Goal: Information Seeking & Learning: Learn about a topic

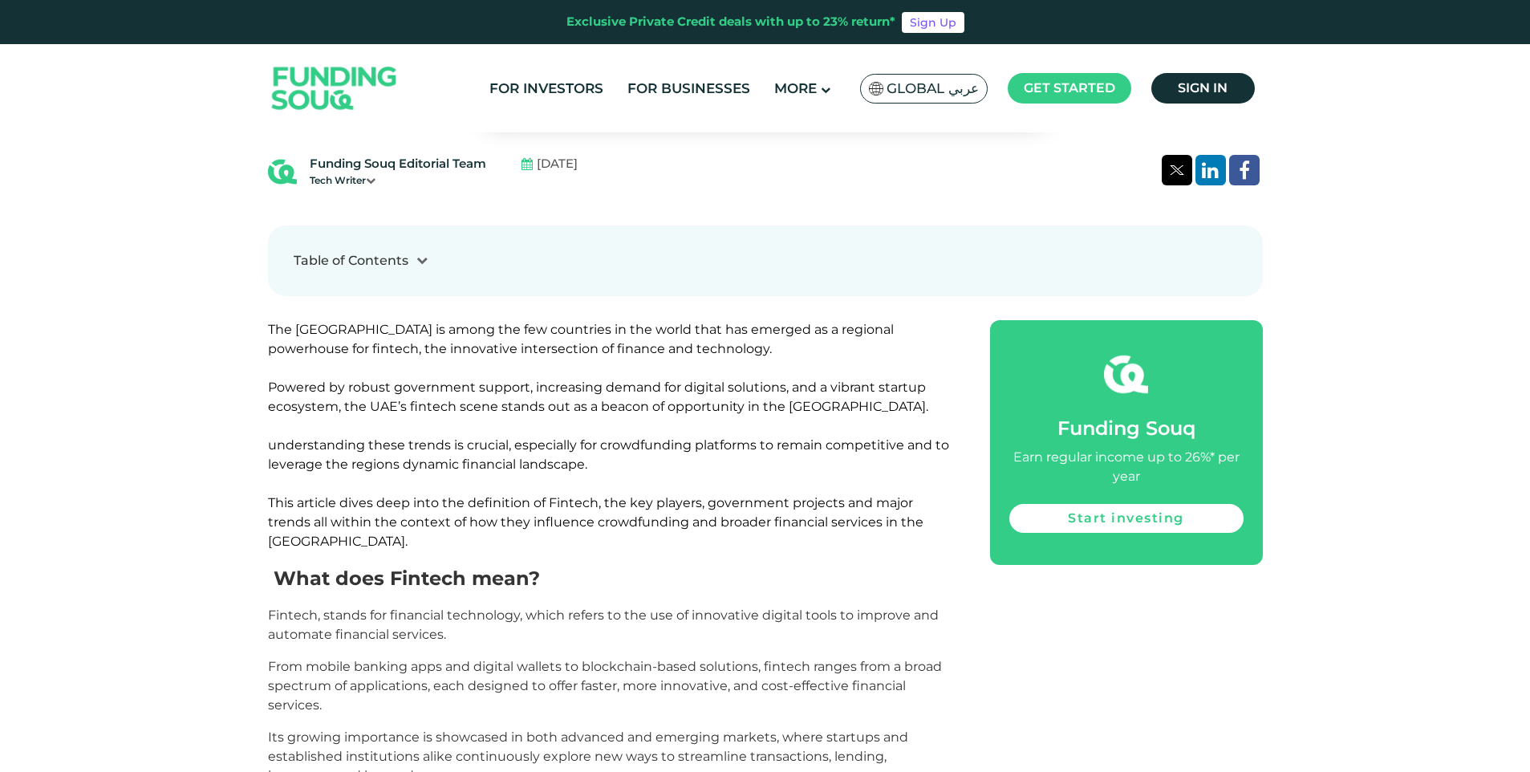
scroll to position [722, 0]
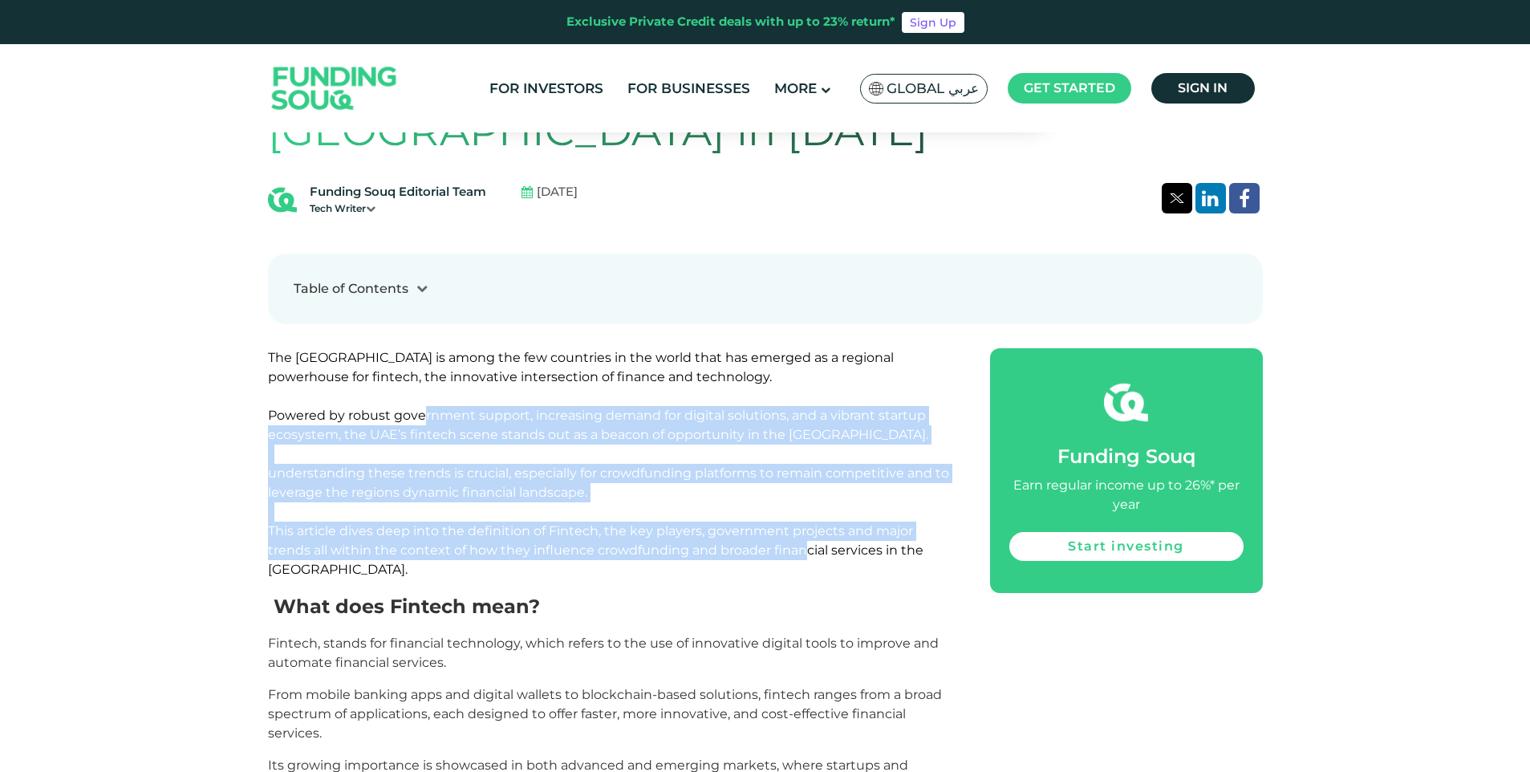
drag, startPoint x: 425, startPoint y: 367, endPoint x: 760, endPoint y: 493, distance: 358.2
click at [760, 523] on span "This article dives deep into the definition of Fintech, the key players, govern…" at bounding box center [595, 550] width 655 height 54
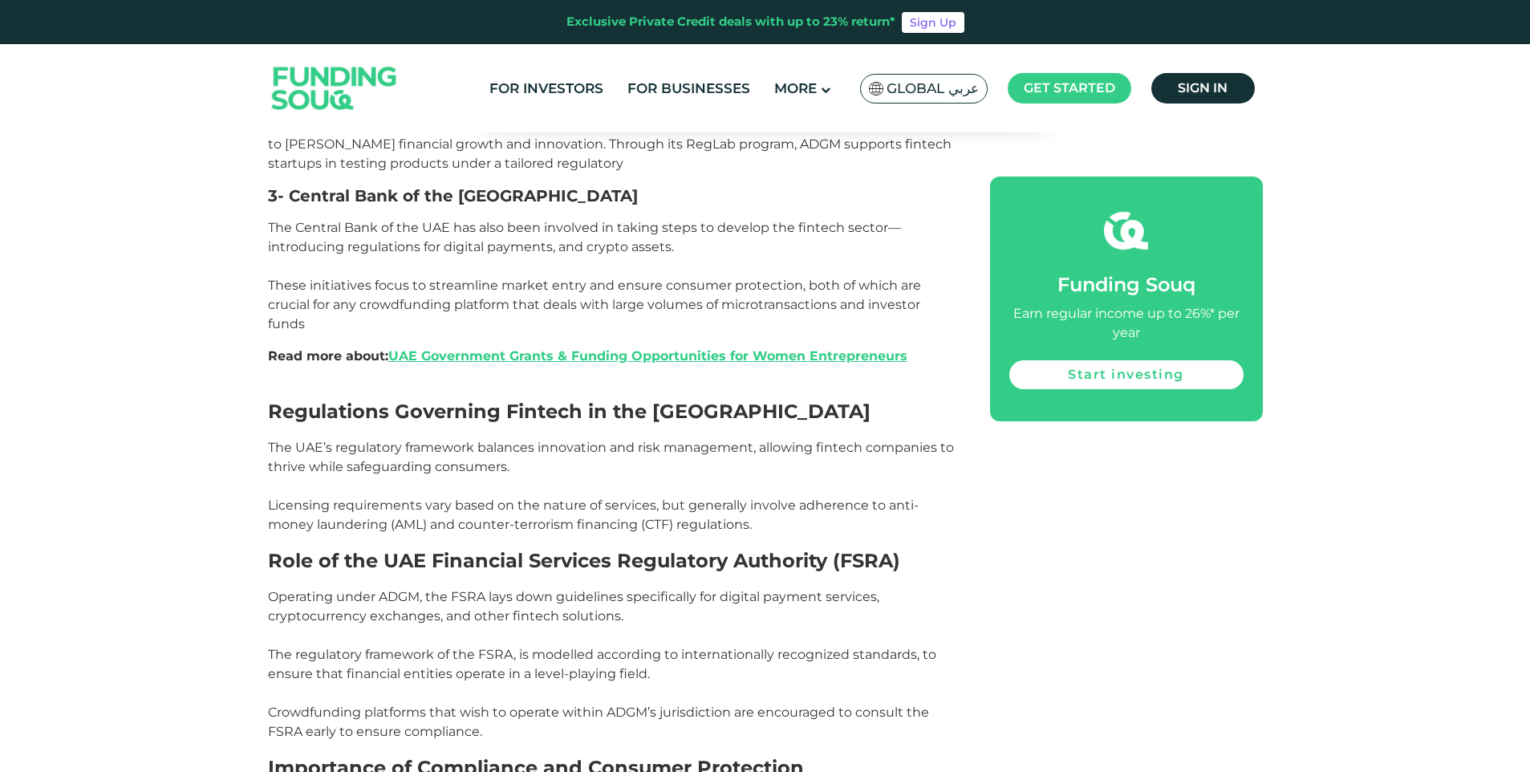
scroll to position [2006, 0]
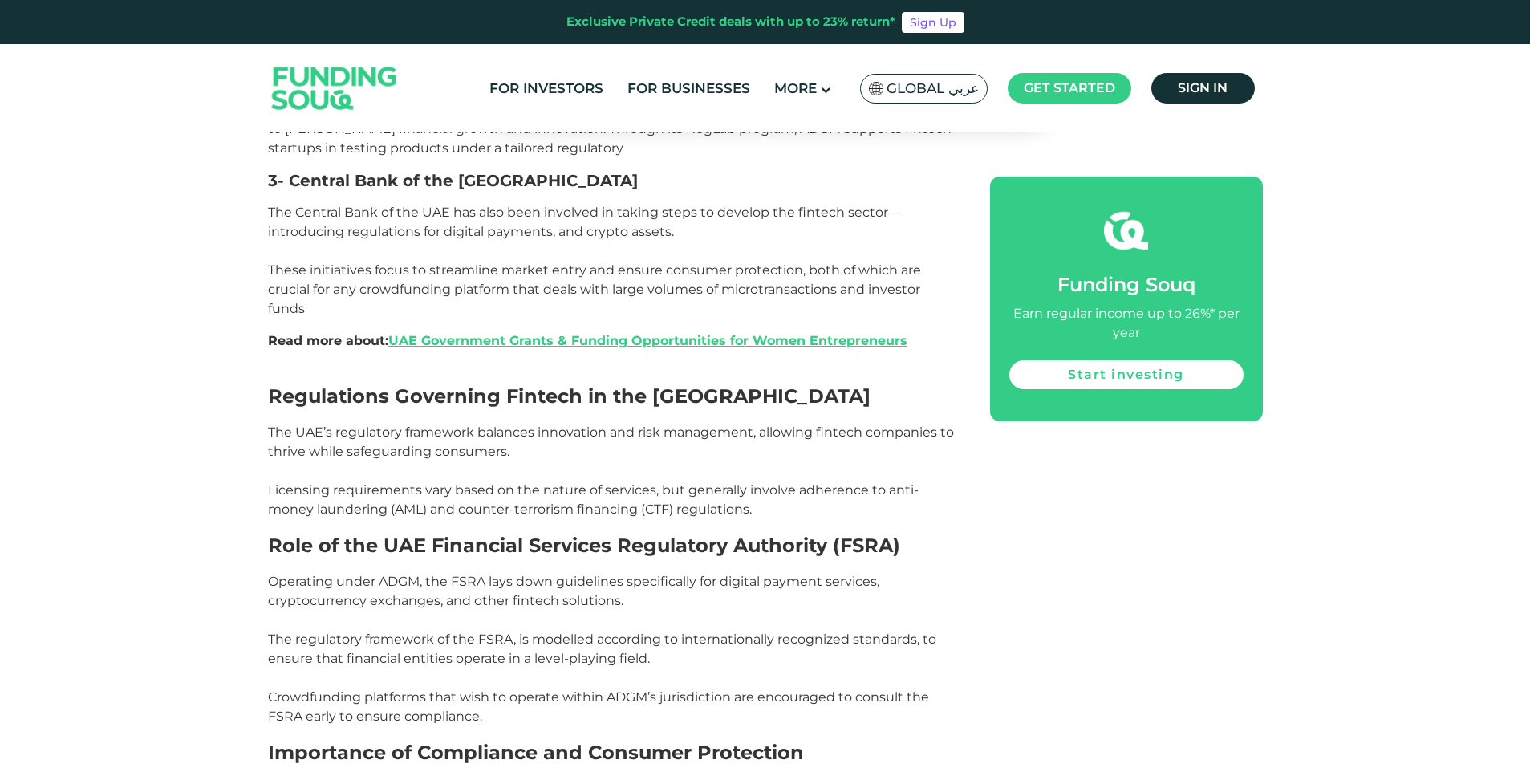
click at [268, 424] on span "The UAE’s regulatory framework balances innovation and risk management, allowin…" at bounding box center [611, 470] width 686 height 92
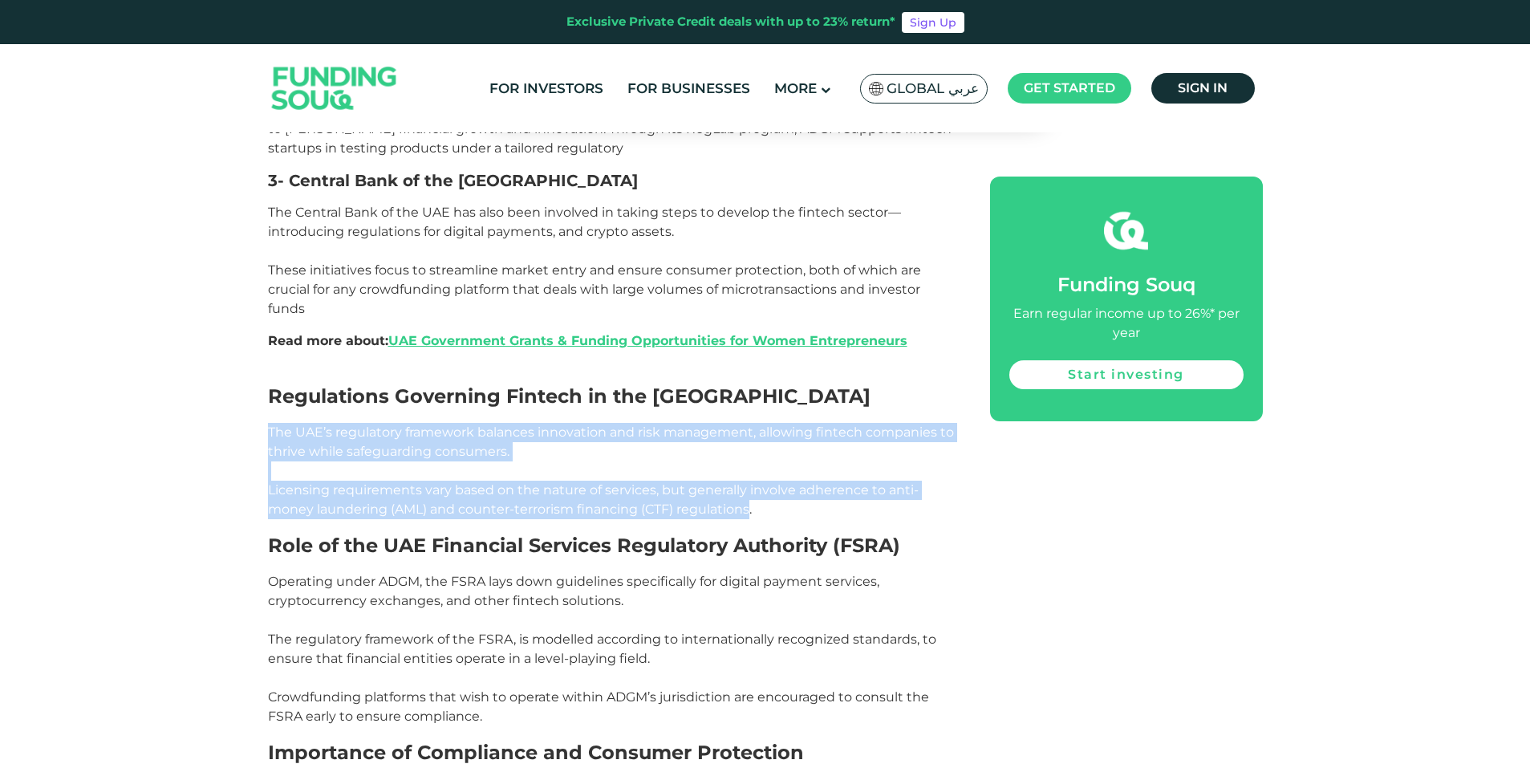
drag, startPoint x: 268, startPoint y: 364, endPoint x: 750, endPoint y: 447, distance: 489.2
click at [747, 445] on span "The UAE’s regulatory framework balances innovation and risk management, allowin…" at bounding box center [611, 470] width 686 height 92
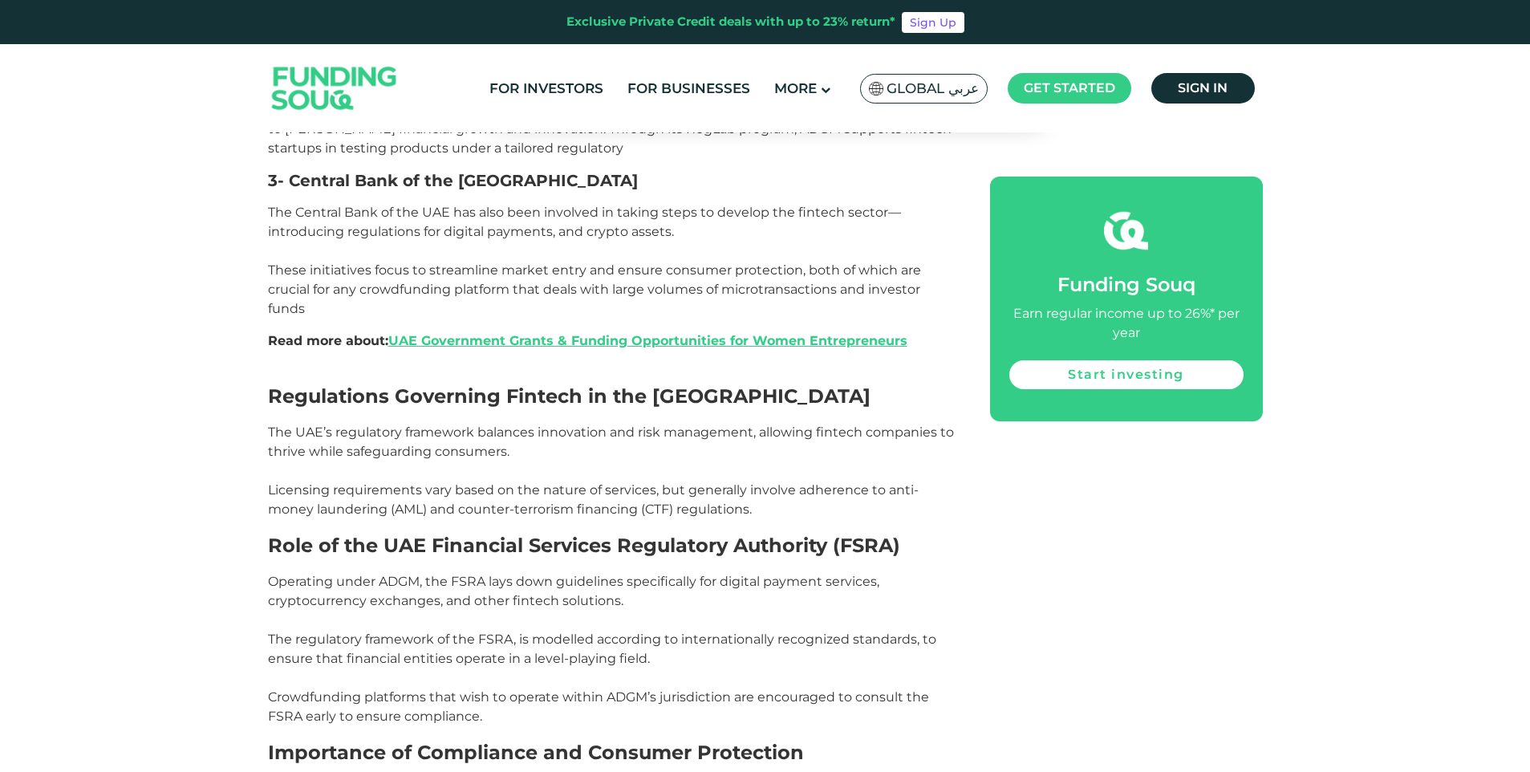
drag, startPoint x: 750, startPoint y: 447, endPoint x: 802, endPoint y: 447, distance: 52.1
click at [802, 447] on p "The UAE’s regulatory framework balances innovation and risk management, allowin…" at bounding box center [611, 471] width 686 height 96
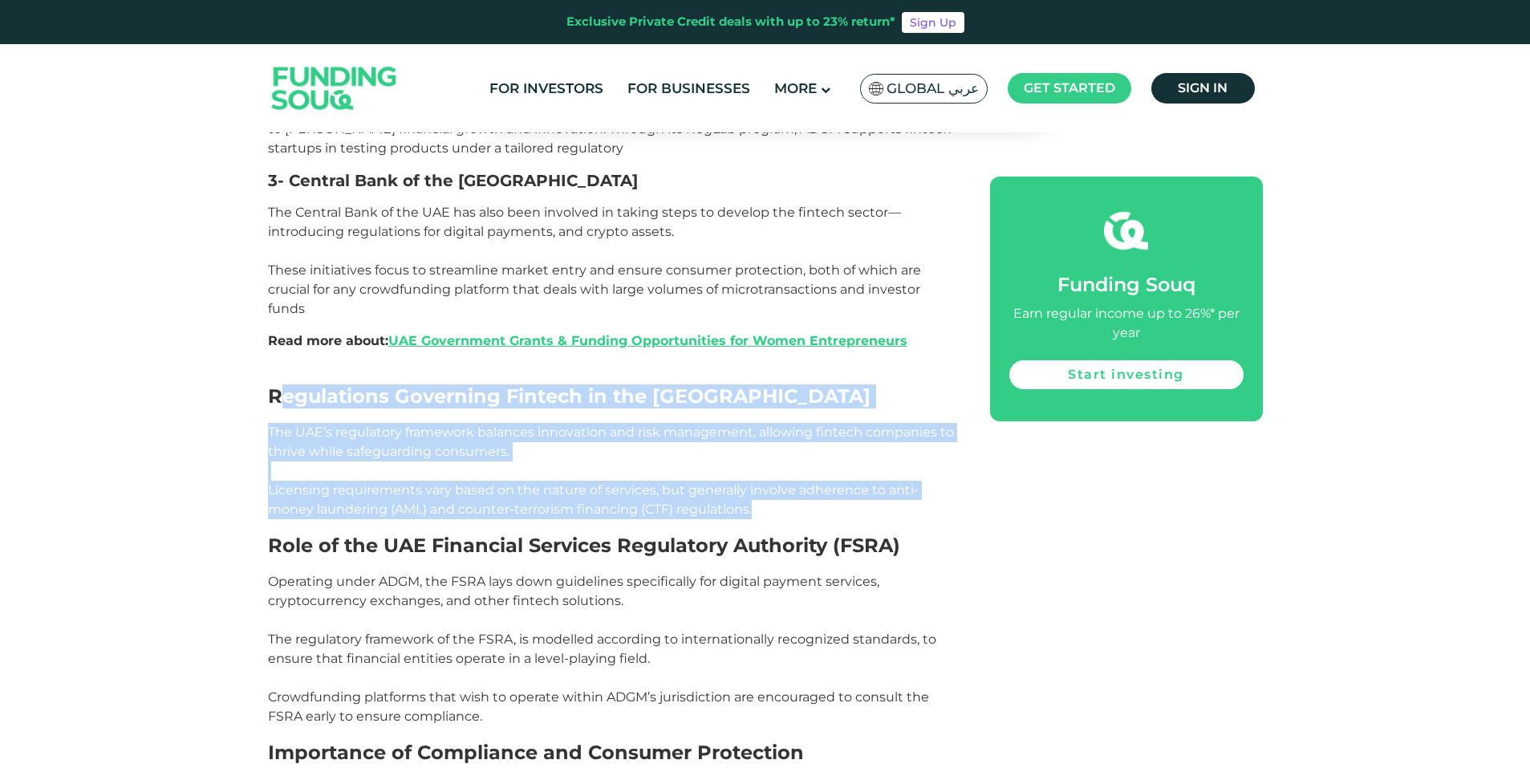
drag, startPoint x: 817, startPoint y: 447, endPoint x: 273, endPoint y: 333, distance: 556.5
click at [273, 333] on div "The [GEOGRAPHIC_DATA] is among the few countries in the world that has emerged …" at bounding box center [611, 707] width 686 height 3284
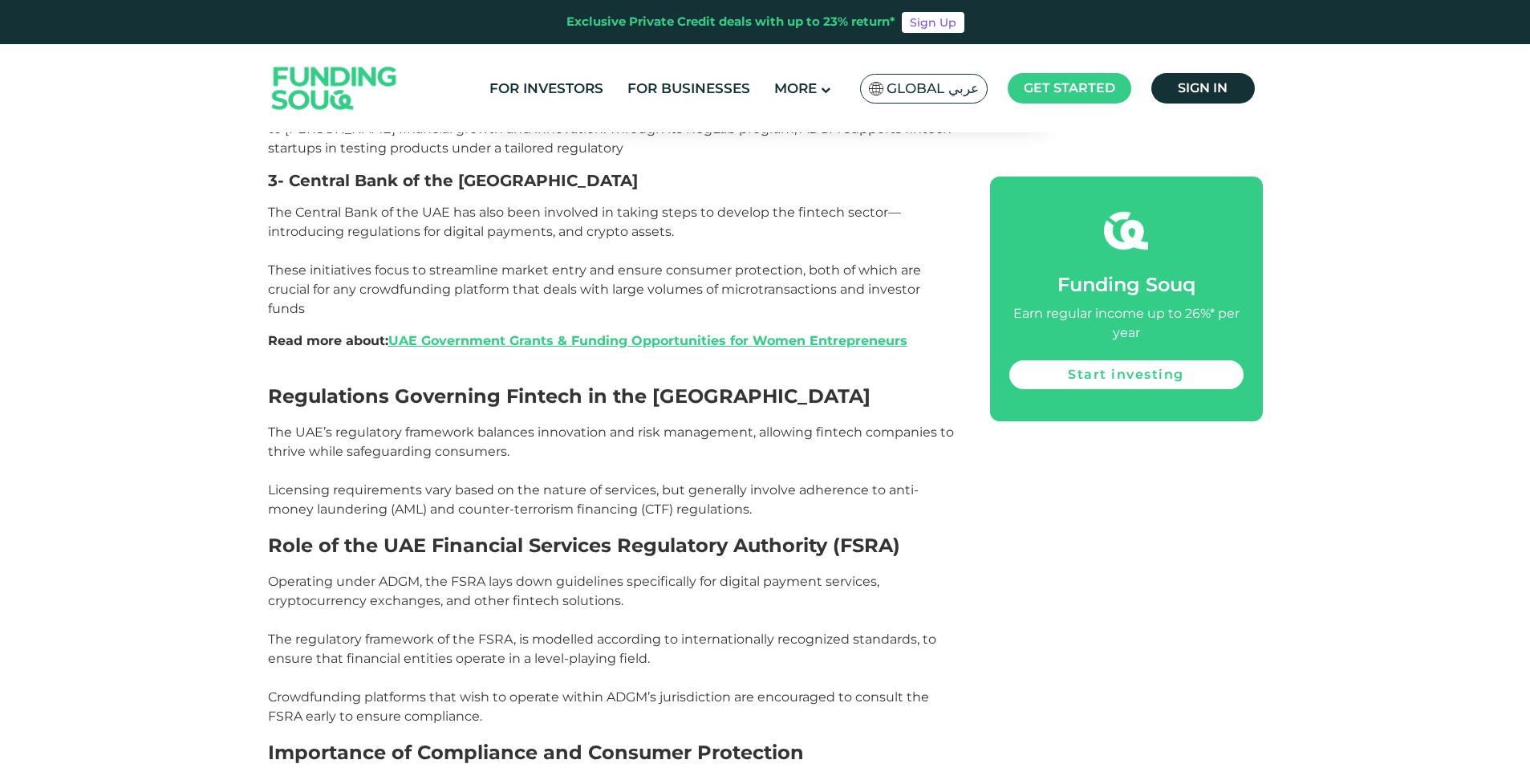
drag, startPoint x: 273, startPoint y: 333, endPoint x: 541, endPoint y: 466, distance: 299.2
click at [541, 533] on span "Role of the UAE Financial Services Regulatory Authority (FSRA)" at bounding box center [584, 544] width 632 height 23
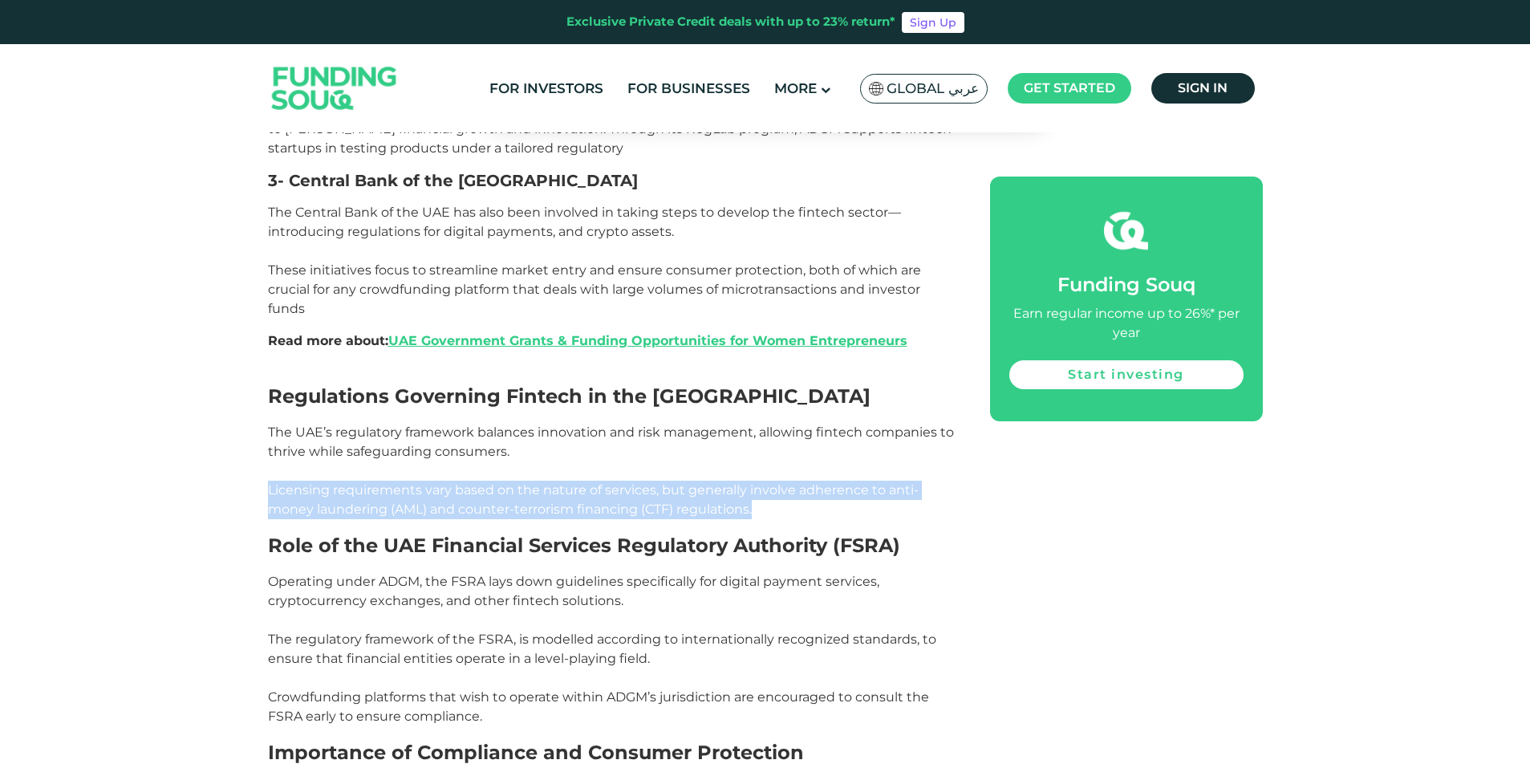
drag, startPoint x: 269, startPoint y: 424, endPoint x: 765, endPoint y: 437, distance: 496.8
click at [765, 437] on p "The UAE’s regulatory framework balances innovation and risk management, allowin…" at bounding box center [611, 471] width 686 height 96
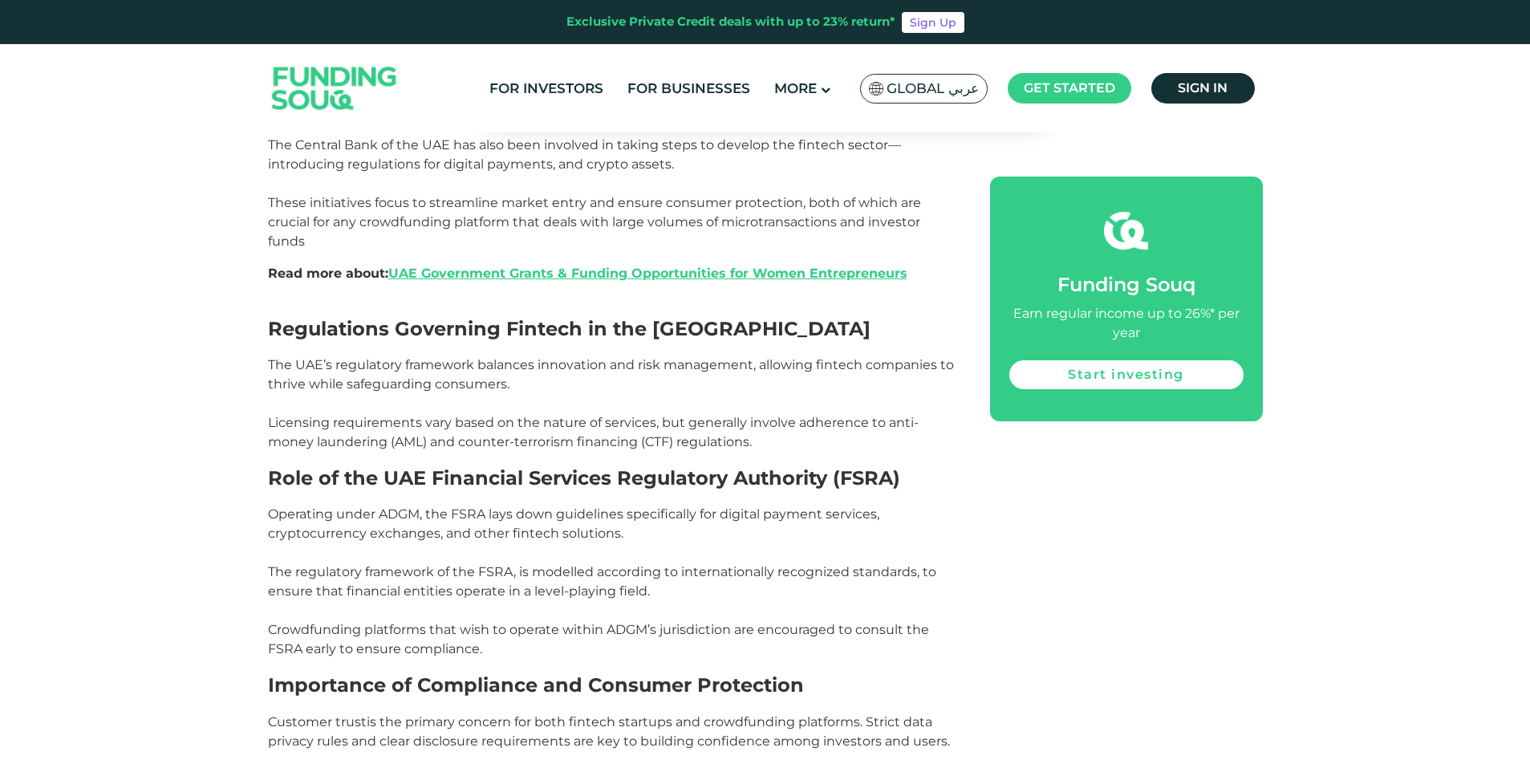
scroll to position [2166, 0]
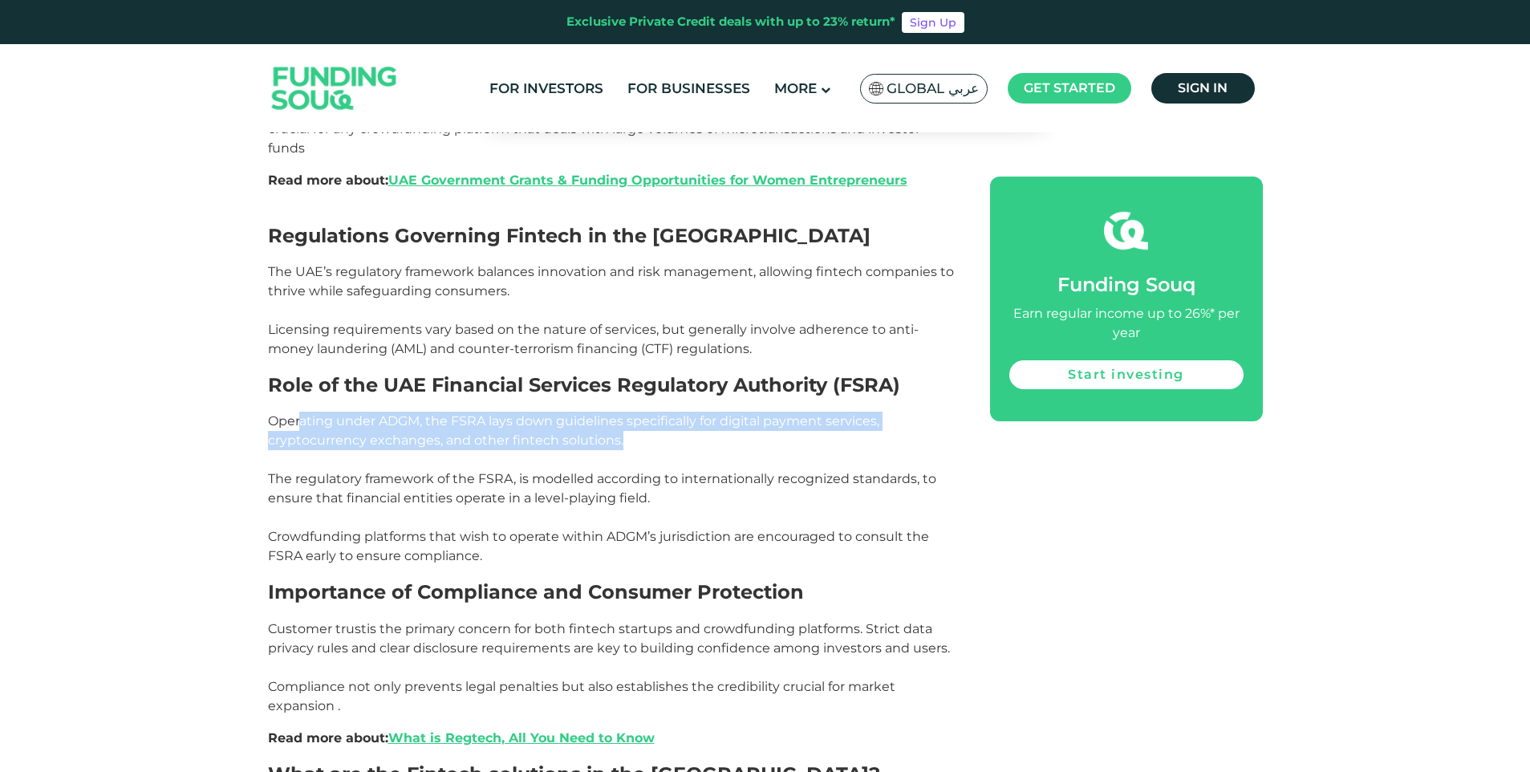
drag, startPoint x: 302, startPoint y: 349, endPoint x: 643, endPoint y: 367, distance: 340.6
click at [643, 412] on p "Operating under ADGM, the FSRA lays down guidelines specifically for digital pa…" at bounding box center [611, 489] width 686 height 154
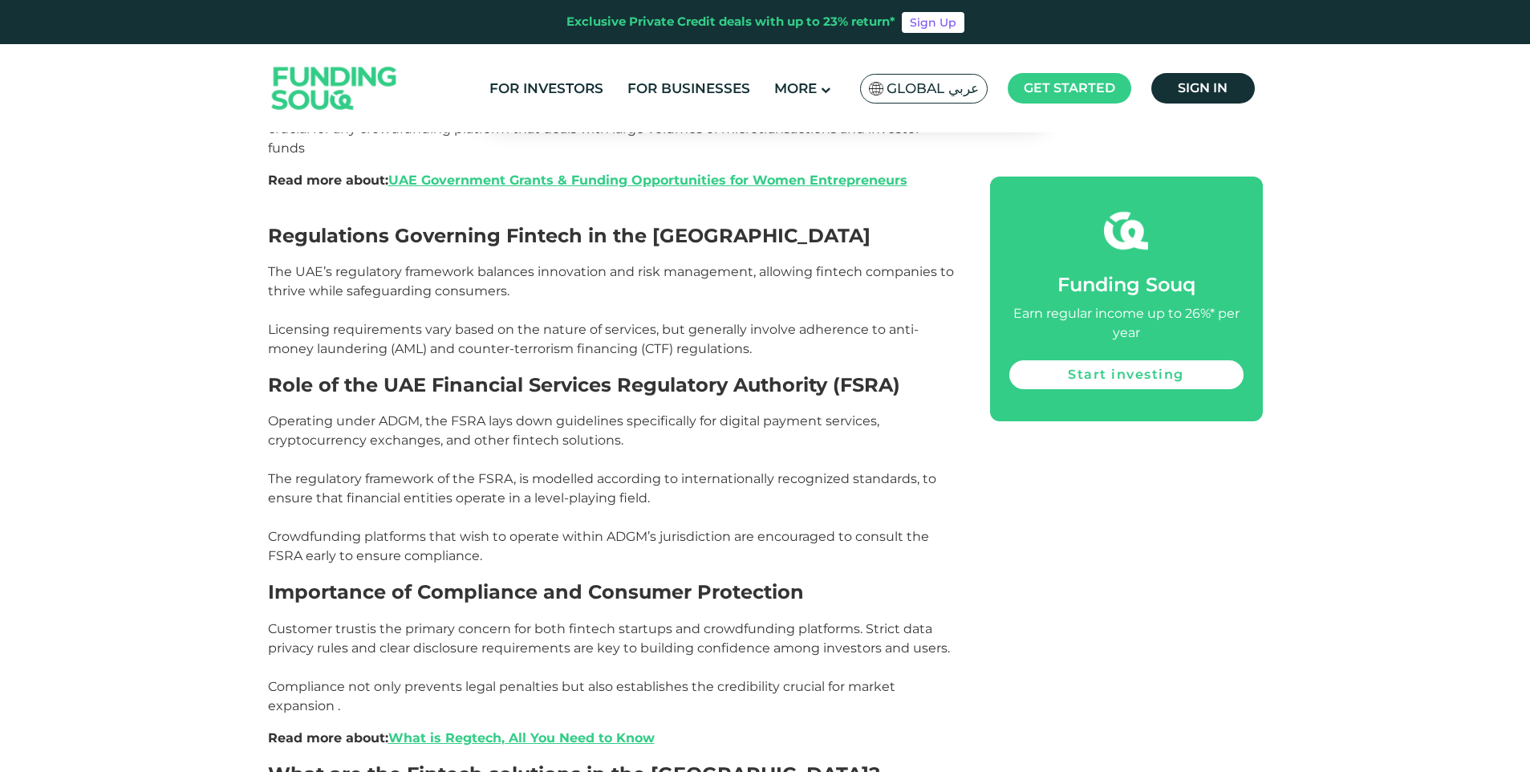
drag, startPoint x: 643, startPoint y: 367, endPoint x: 454, endPoint y: 406, distance: 192.6
click at [454, 413] on span "Operating under ADGM, the FSRA lays down guidelines specifically for digital pa…" at bounding box center [602, 488] width 668 height 150
drag, startPoint x: 454, startPoint y: 406, endPoint x: 347, endPoint y: 413, distance: 106.9
click at [347, 413] on span "Operating under ADGM, the FSRA lays down guidelines specifically for digital pa…" at bounding box center [602, 488] width 668 height 150
drag, startPoint x: 387, startPoint y: 408, endPoint x: 717, endPoint y: 417, distance: 329.8
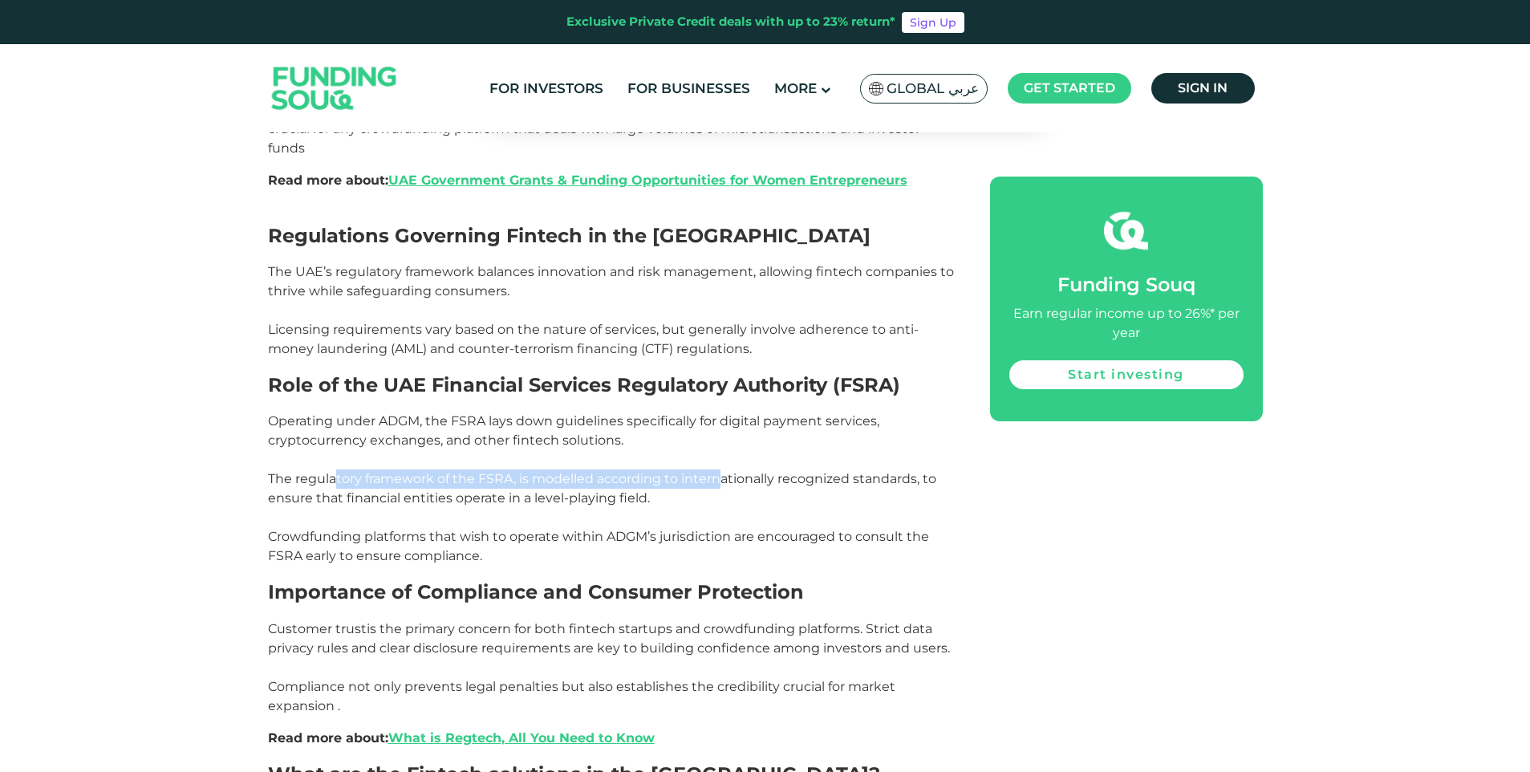
click at [717, 417] on p "Operating under ADGM, the FSRA lays down guidelines specifically for digital pa…" at bounding box center [611, 489] width 686 height 154
drag, startPoint x: 717, startPoint y: 418, endPoint x: 672, endPoint y: 432, distance: 46.9
click at [674, 431] on p "Operating under ADGM, the FSRA lays down guidelines specifically for digital pa…" at bounding box center [611, 489] width 686 height 154
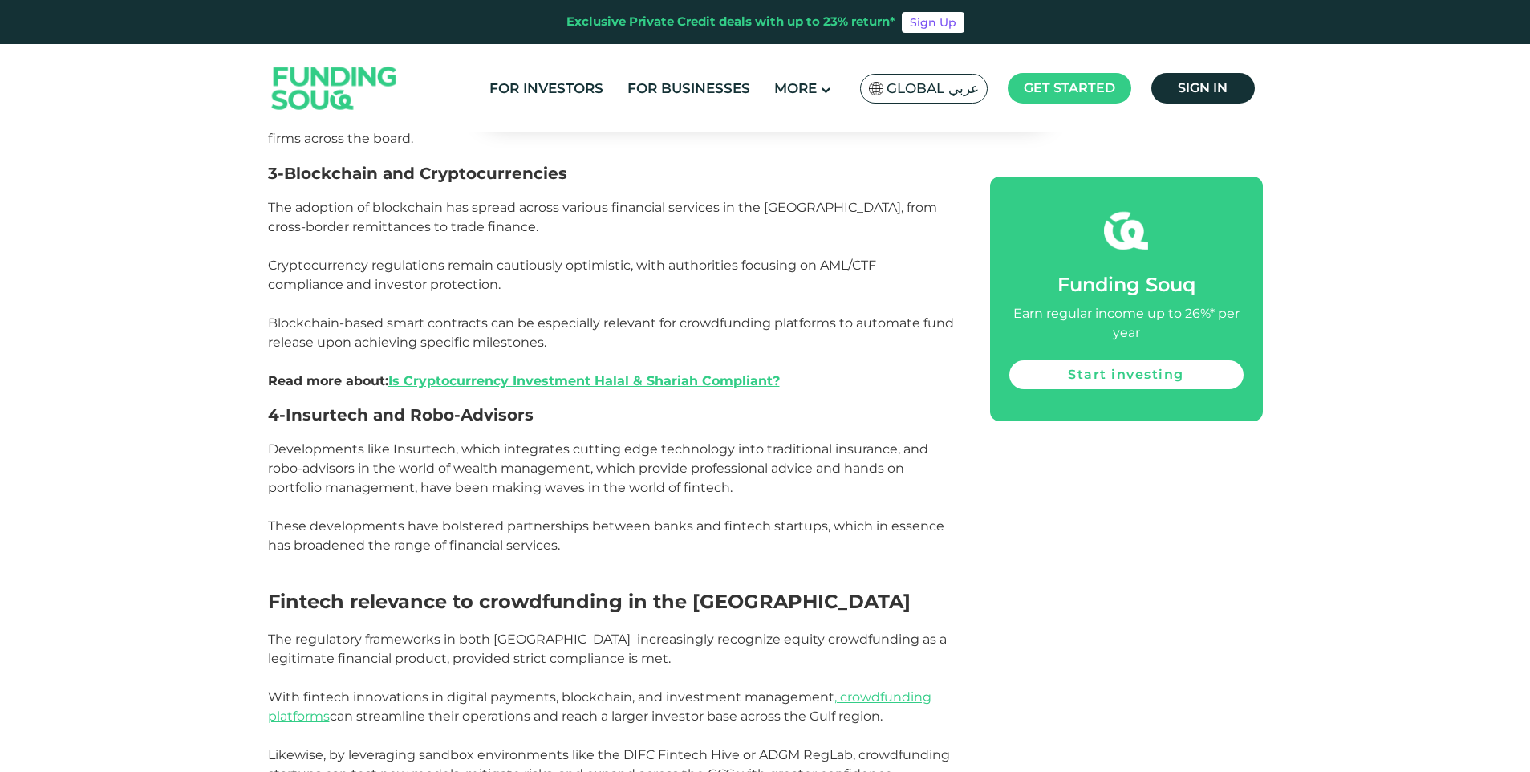
scroll to position [3209, 0]
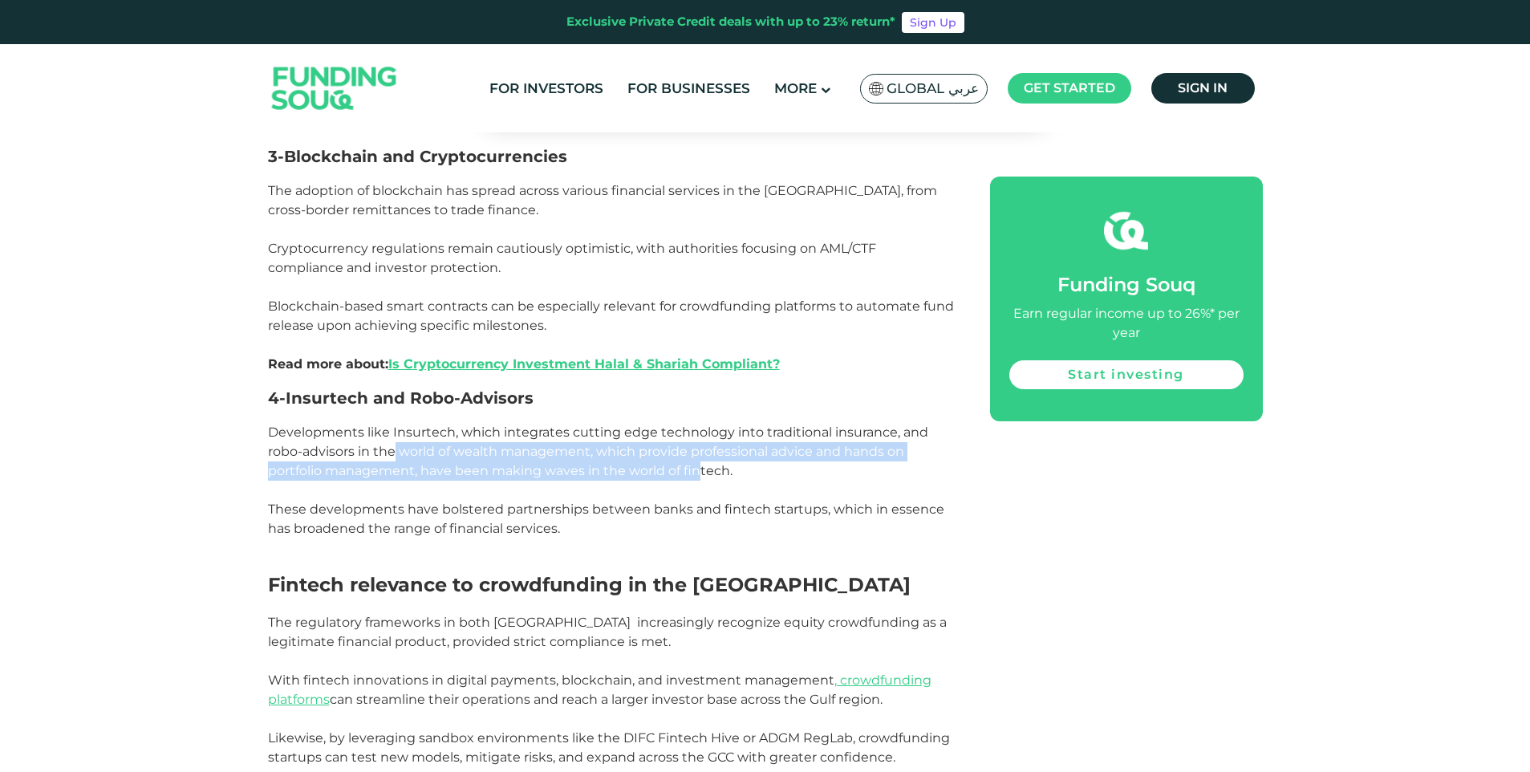
drag, startPoint x: 395, startPoint y: 363, endPoint x: 700, endPoint y: 383, distance: 305.4
click at [700, 424] on span "Developments like Insurtech, which integrates cutting edge technology into trad…" at bounding box center [606, 480] width 676 height 112
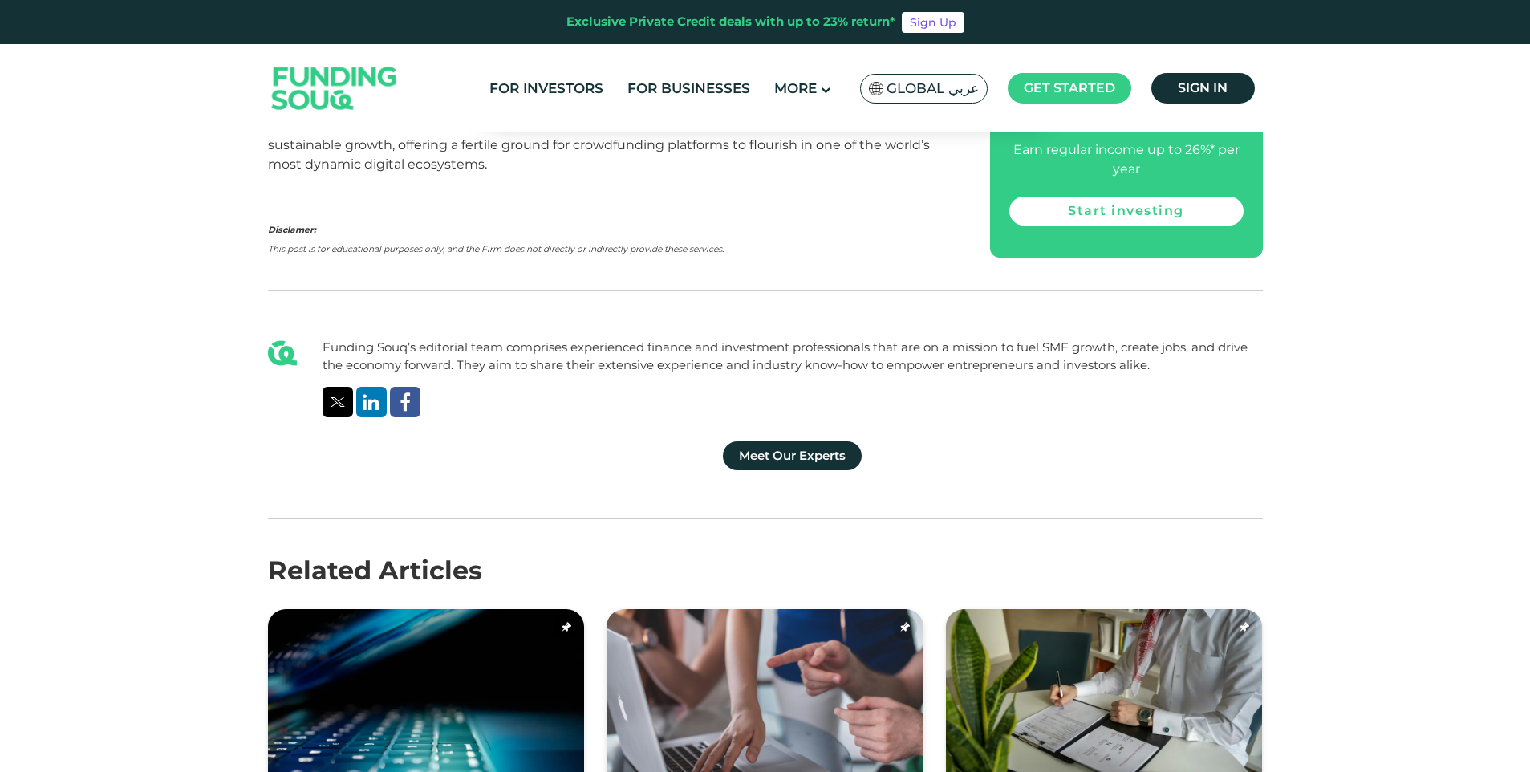
scroll to position [4091, 0]
